Goal: Task Accomplishment & Management: Manage account settings

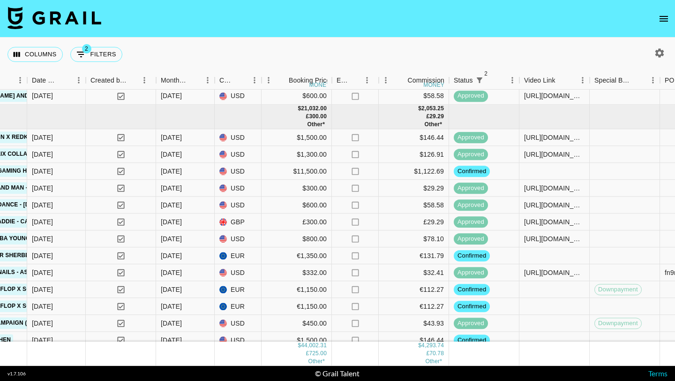
scroll to position [754, 496]
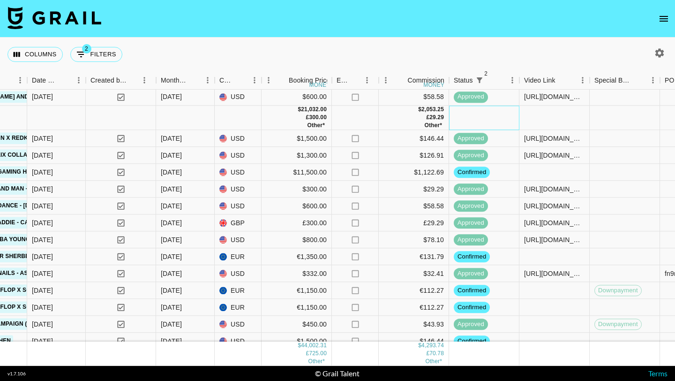
click at [477, 113] on div at bounding box center [484, 118] width 70 height 24
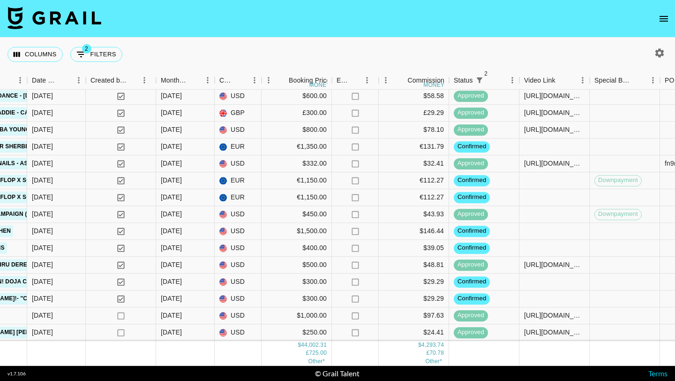
scroll to position [839, 496]
click at [496, 55] on div "Columns 2 Filters + Booking" at bounding box center [337, 55] width 675 height 34
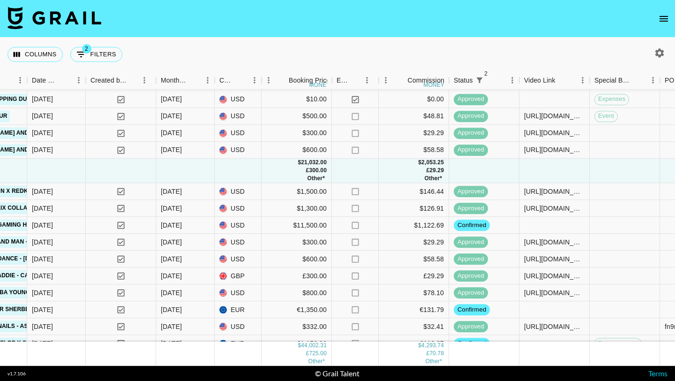
scroll to position [863, 496]
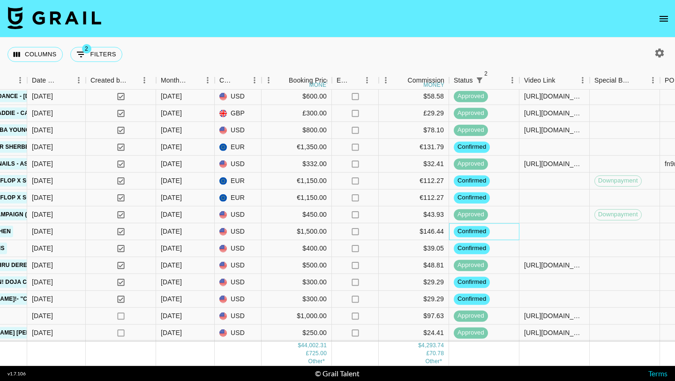
click at [515, 239] on div "confirmed" at bounding box center [484, 231] width 70 height 17
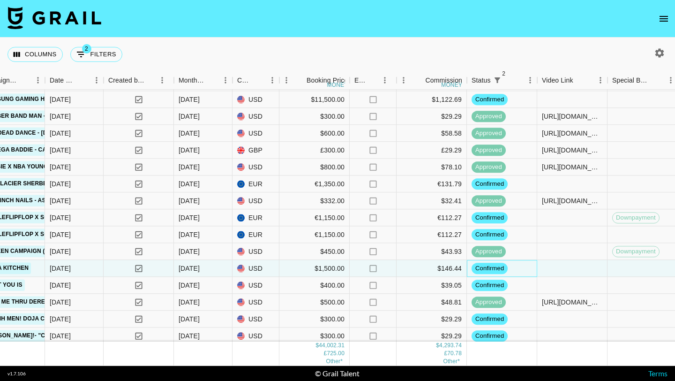
scroll to position [863, 478]
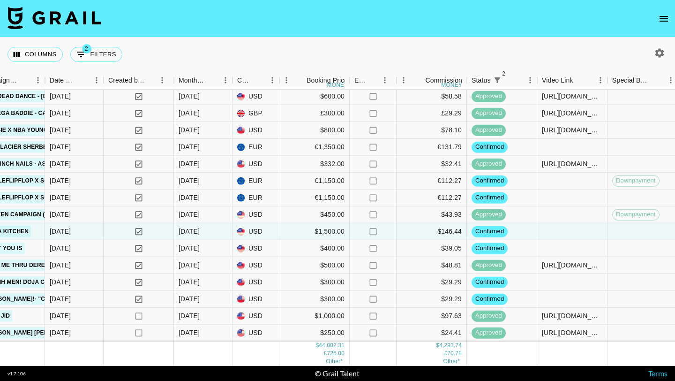
click at [653, 17] on nav at bounding box center [337, 19] width 675 height 38
click at [660, 18] on icon "open drawer" at bounding box center [663, 18] width 11 height 11
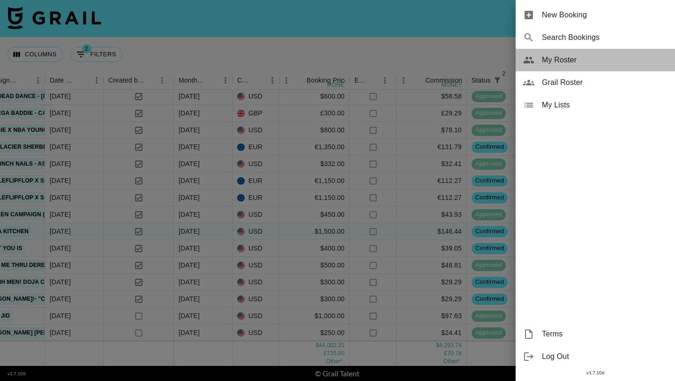
click at [593, 57] on span "My Roster" at bounding box center [605, 59] width 126 height 11
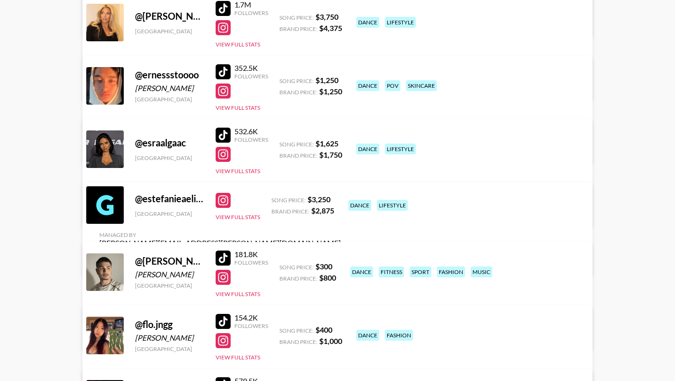
scroll to position [2565, 0]
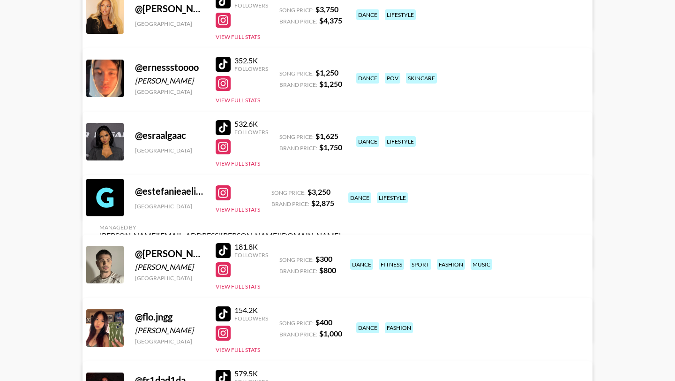
click at [341, 248] on link "View/Edit Details" at bounding box center [220, 252] width 242 height 9
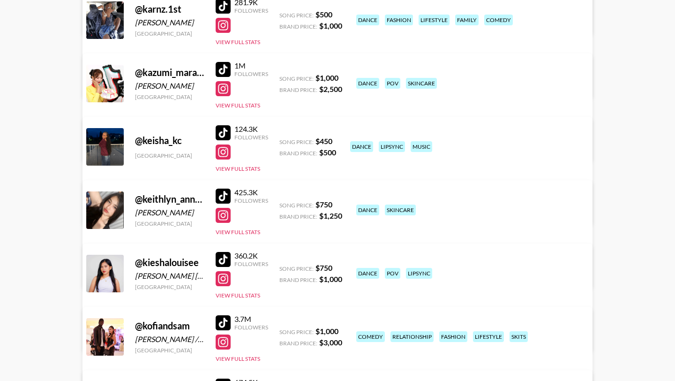
scroll to position [3887, 0]
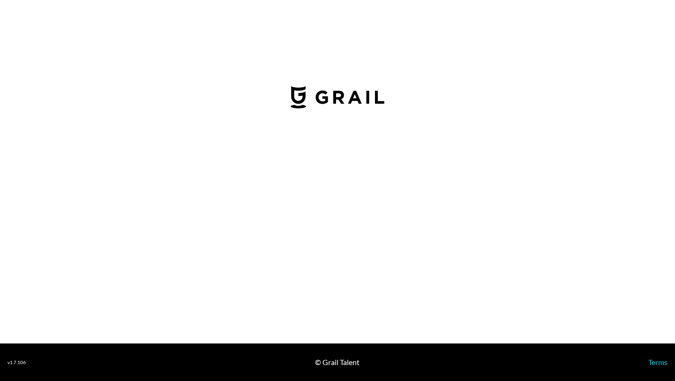
select select "USD"
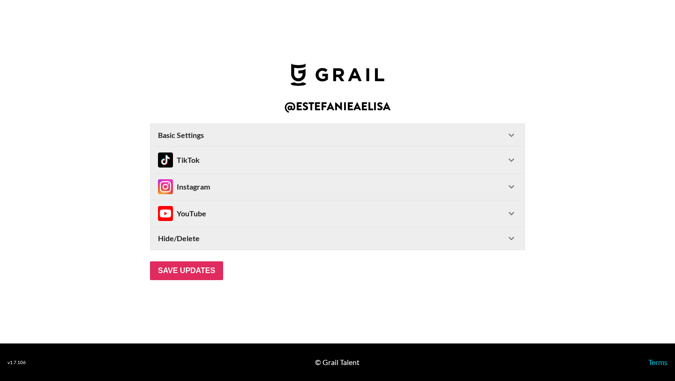
click at [439, 237] on div "Hide/Delete" at bounding box center [332, 238] width 348 height 9
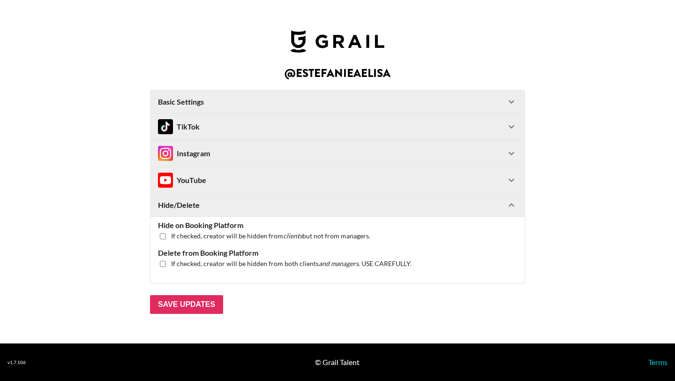
click at [163, 235] on input "checkbox" at bounding box center [163, 236] width 6 height 6
checkbox input "true"
click at [161, 261] on input "checkbox" at bounding box center [163, 264] width 6 height 6
checkbox input "true"
click at [170, 301] on input "Save Updates" at bounding box center [186, 304] width 73 height 19
